Goal: Obtain resource: Download file/media

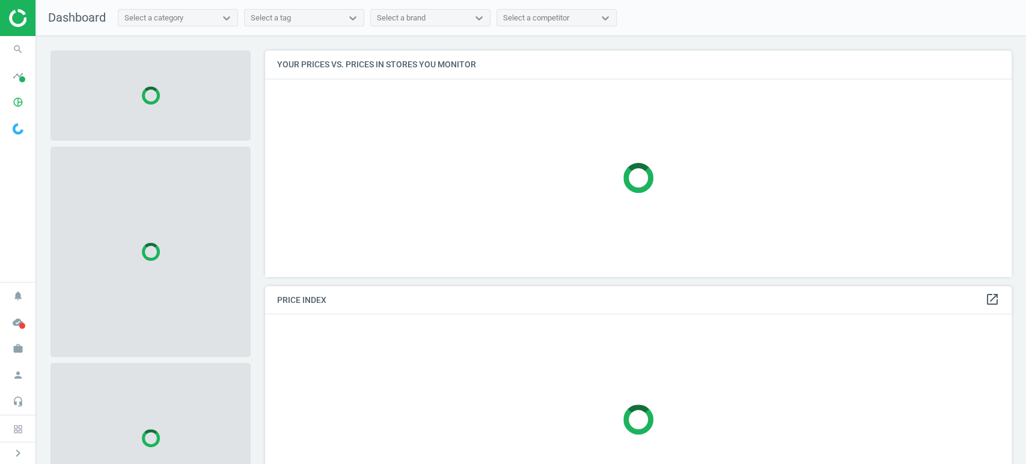
scroll to position [247, 758]
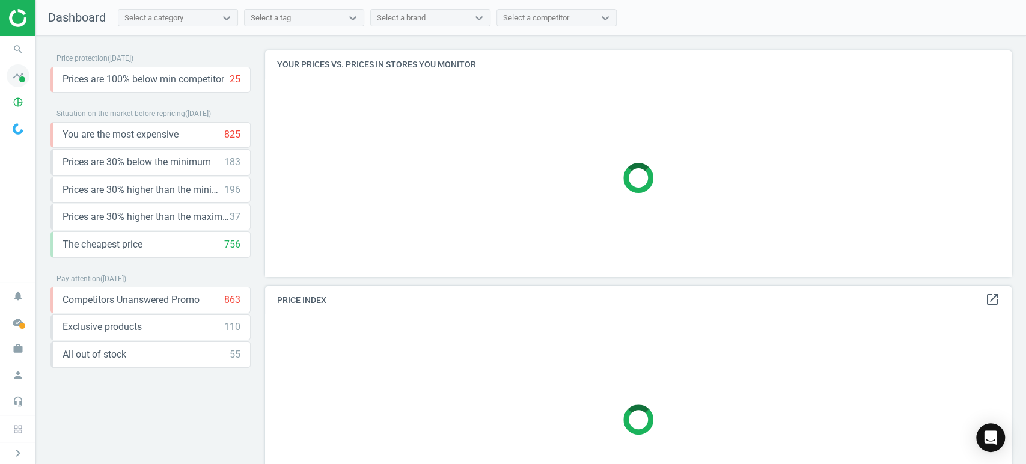
click at [13, 77] on icon "timeline" at bounding box center [18, 75] width 23 height 23
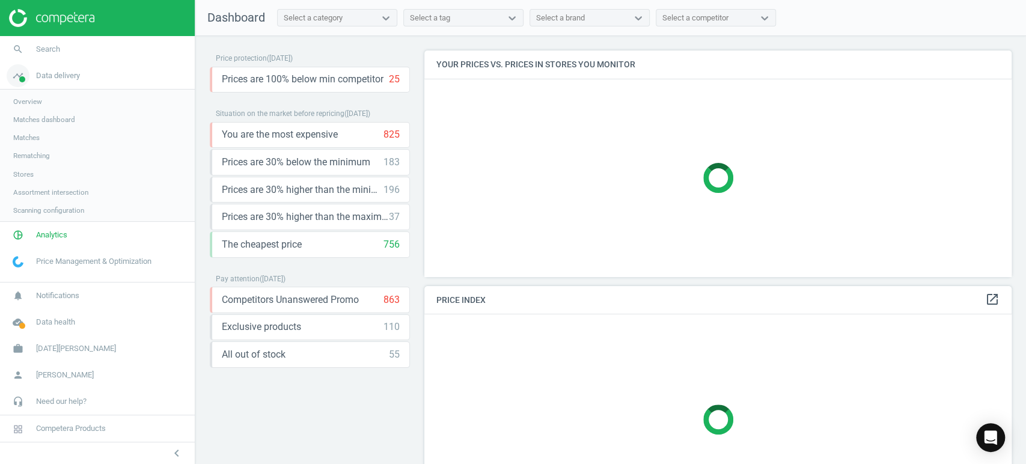
scroll to position [247, 598]
click at [48, 241] on span "Analytics" at bounding box center [51, 236] width 31 height 11
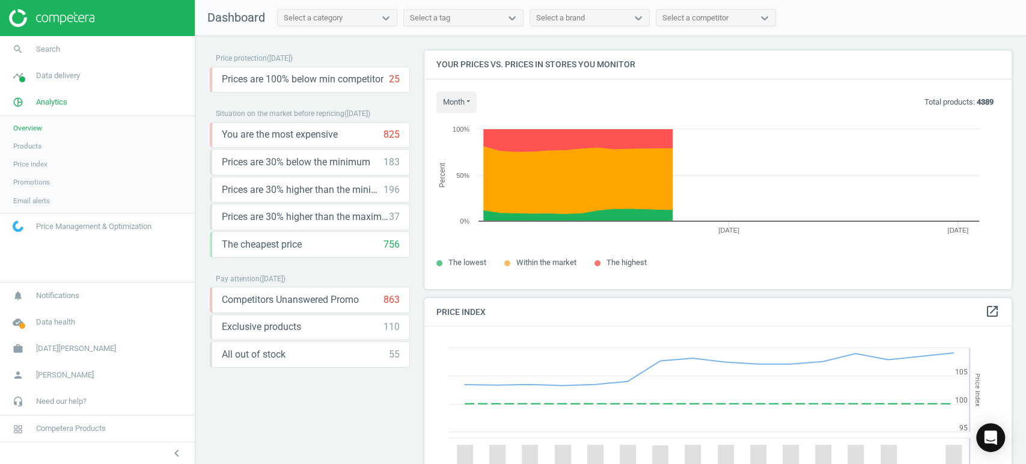
scroll to position [298, 598]
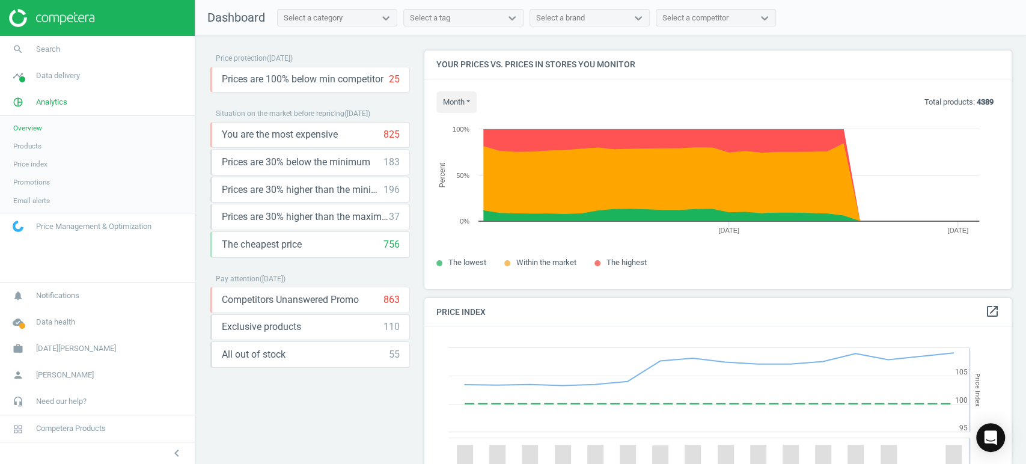
click at [34, 145] on span "Products" at bounding box center [27, 146] width 28 height 10
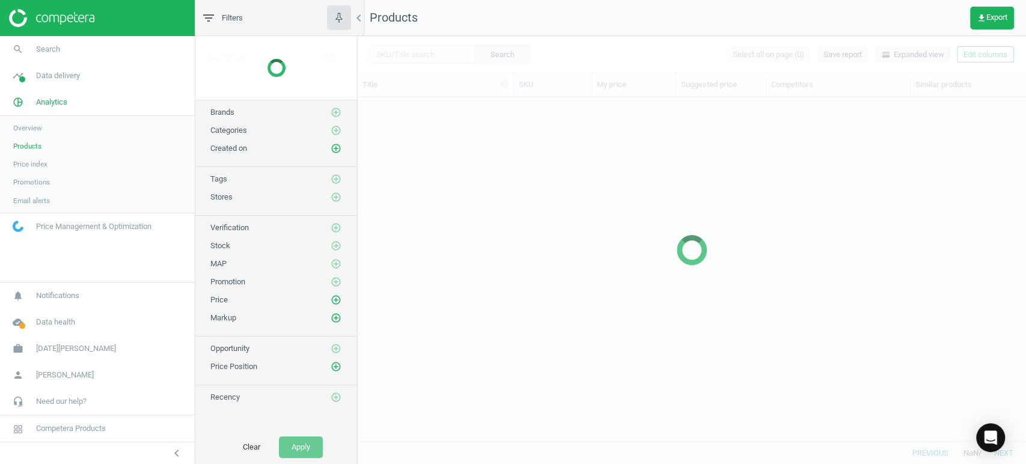
scroll to position [324, 658]
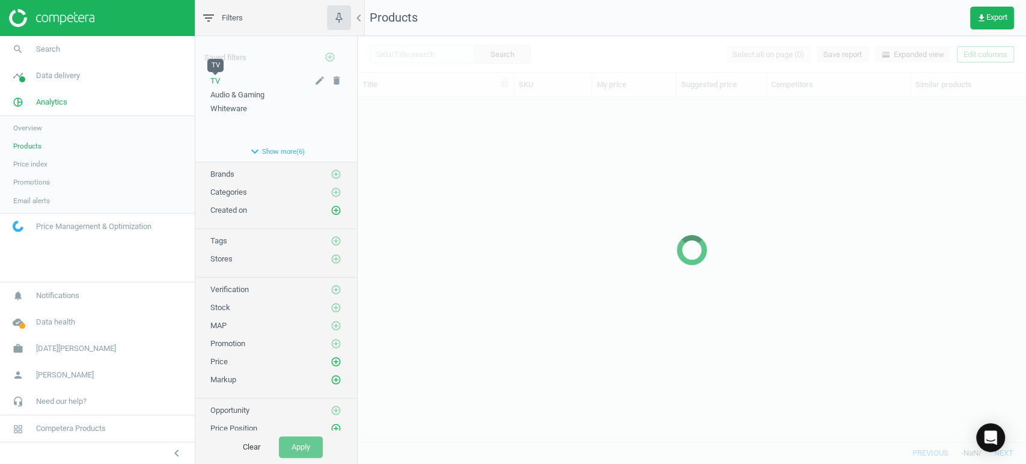
click at [211, 78] on span "TV" at bounding box center [215, 80] width 10 height 9
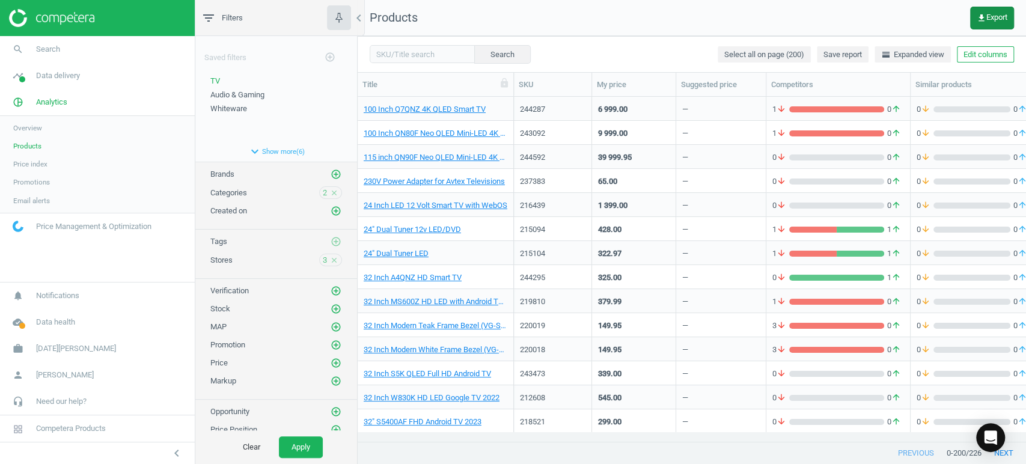
click at [990, 18] on span "get_app Export" at bounding box center [992, 18] width 31 height 10
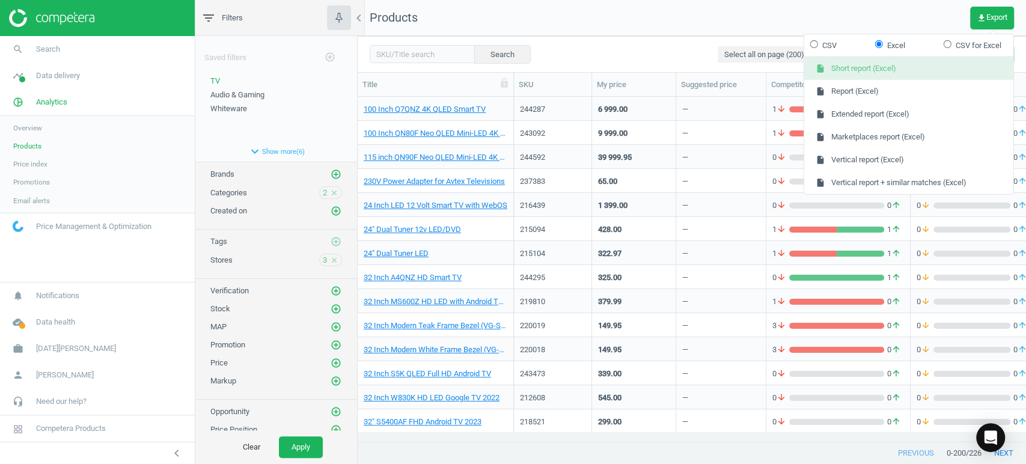
click at [859, 72] on button "insert_drive_file Short report (Excel)" at bounding box center [909, 68] width 209 height 23
